Goal: Task Accomplishment & Management: Use online tool/utility

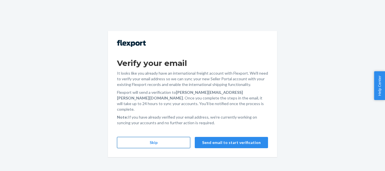
click at [146, 139] on button "Skip" at bounding box center [153, 142] width 73 height 11
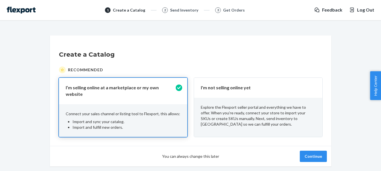
click at [285, 93] on div "I'm not selling online yet" at bounding box center [258, 88] width 128 height 20
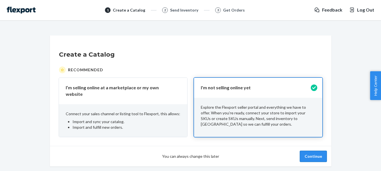
click at [317, 152] on button "Continue" at bounding box center [313, 156] width 27 height 11
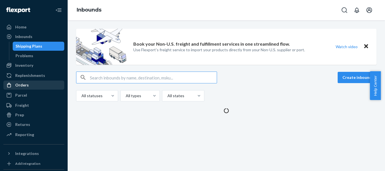
click at [33, 86] on div "Orders" at bounding box center [34, 85] width 60 height 8
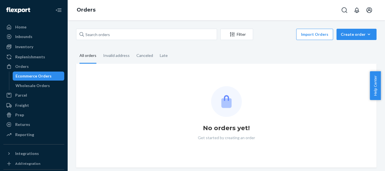
click at [34, 78] on div "Ecommerce Orders" at bounding box center [34, 76] width 36 height 6
